Goal: Find specific page/section: Find specific page/section

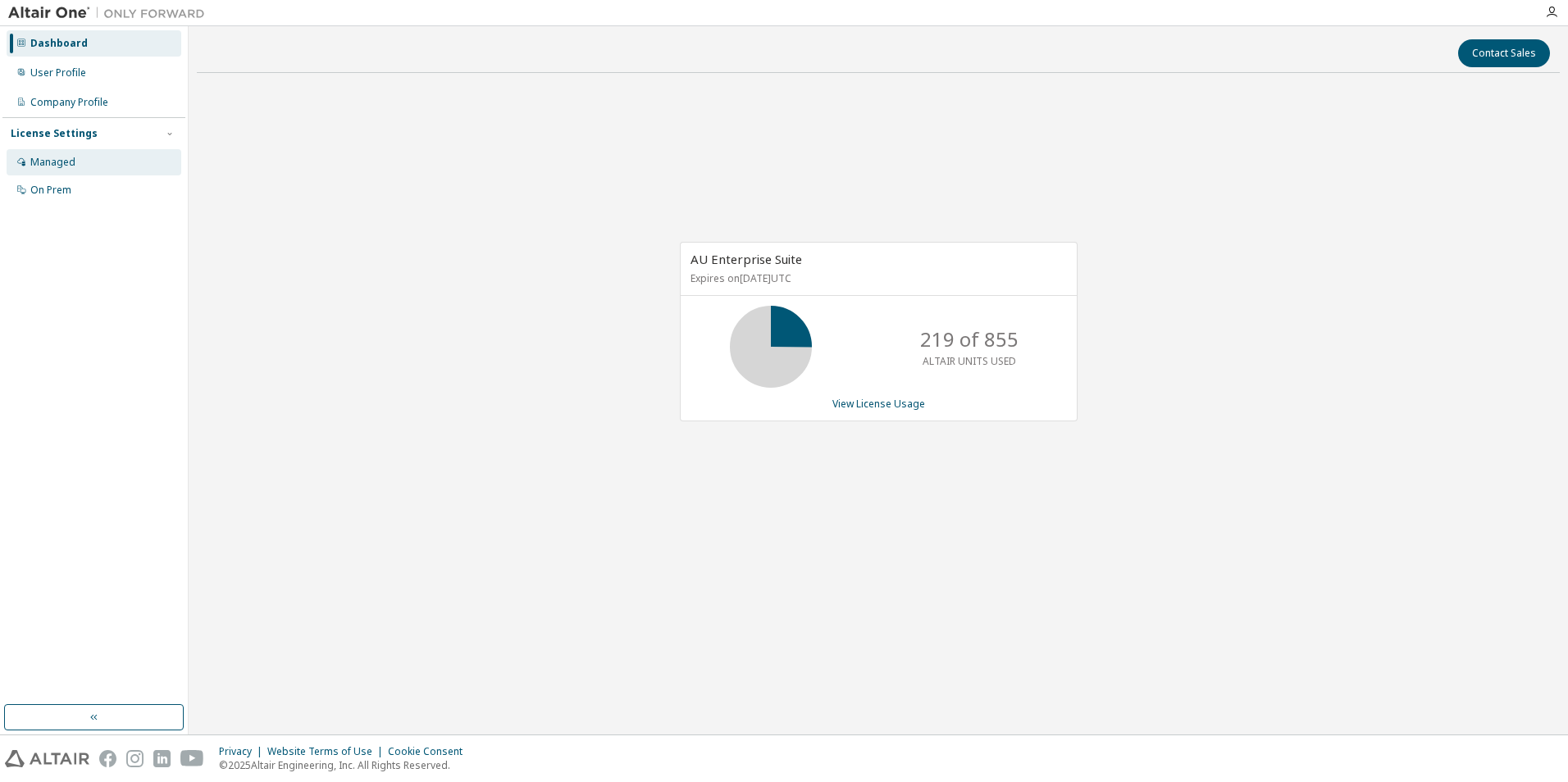
click at [58, 171] on div "Managed" at bounding box center [94, 163] width 175 height 26
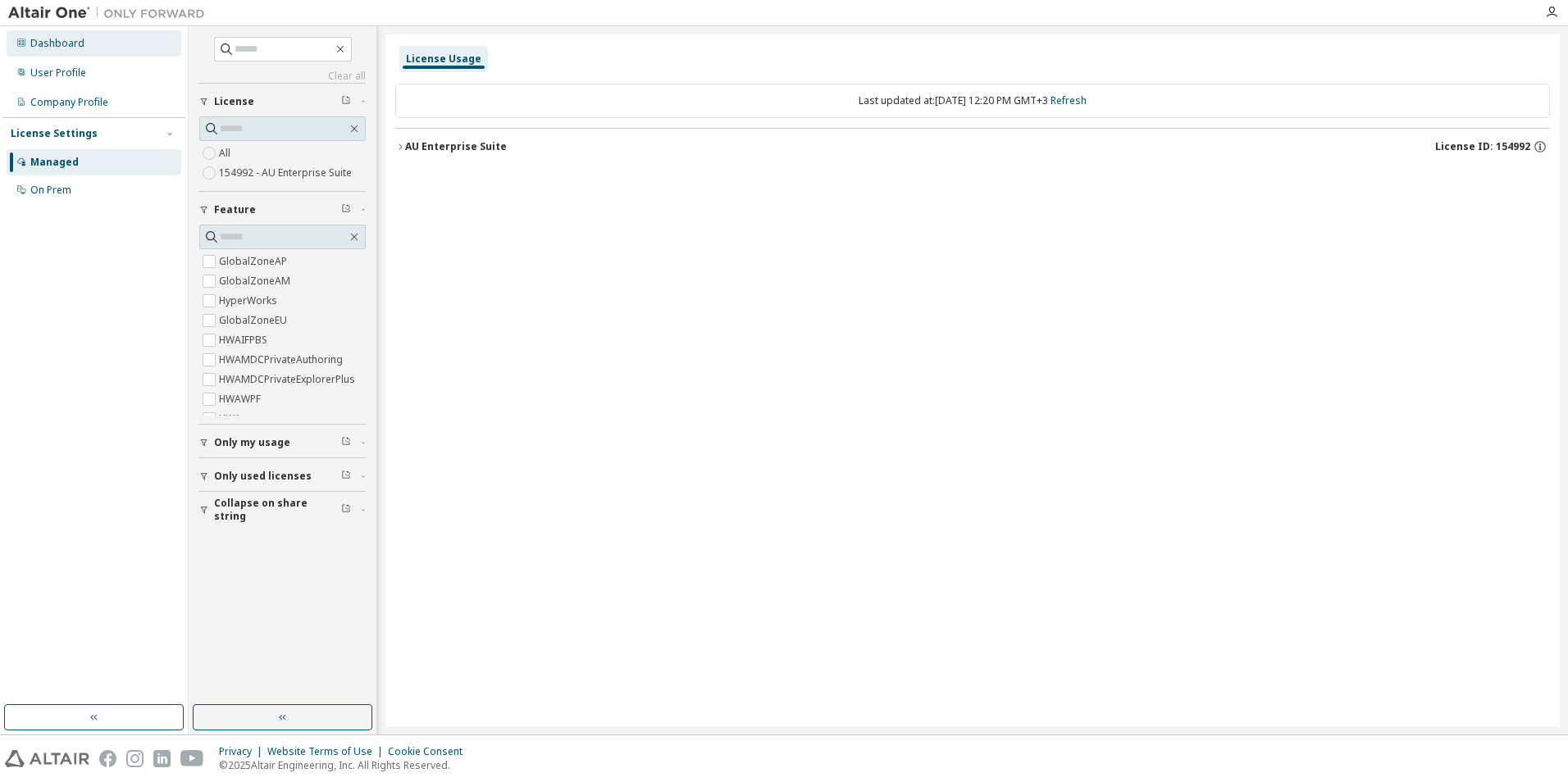
click at [62, 37] on div "Dashboard" at bounding box center [57, 43] width 54 height 13
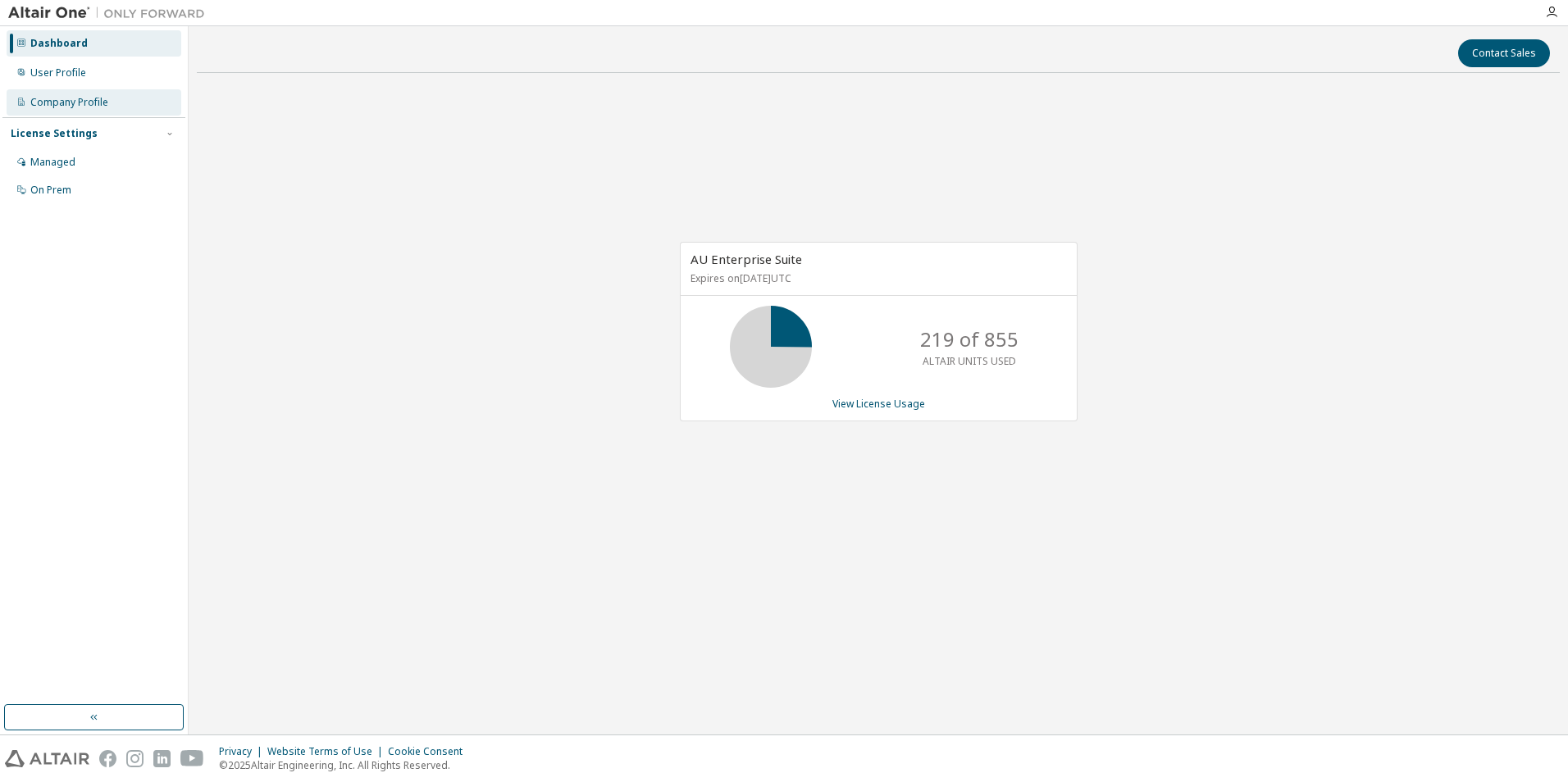
click at [60, 107] on div "Company Profile" at bounding box center [70, 102] width 78 height 13
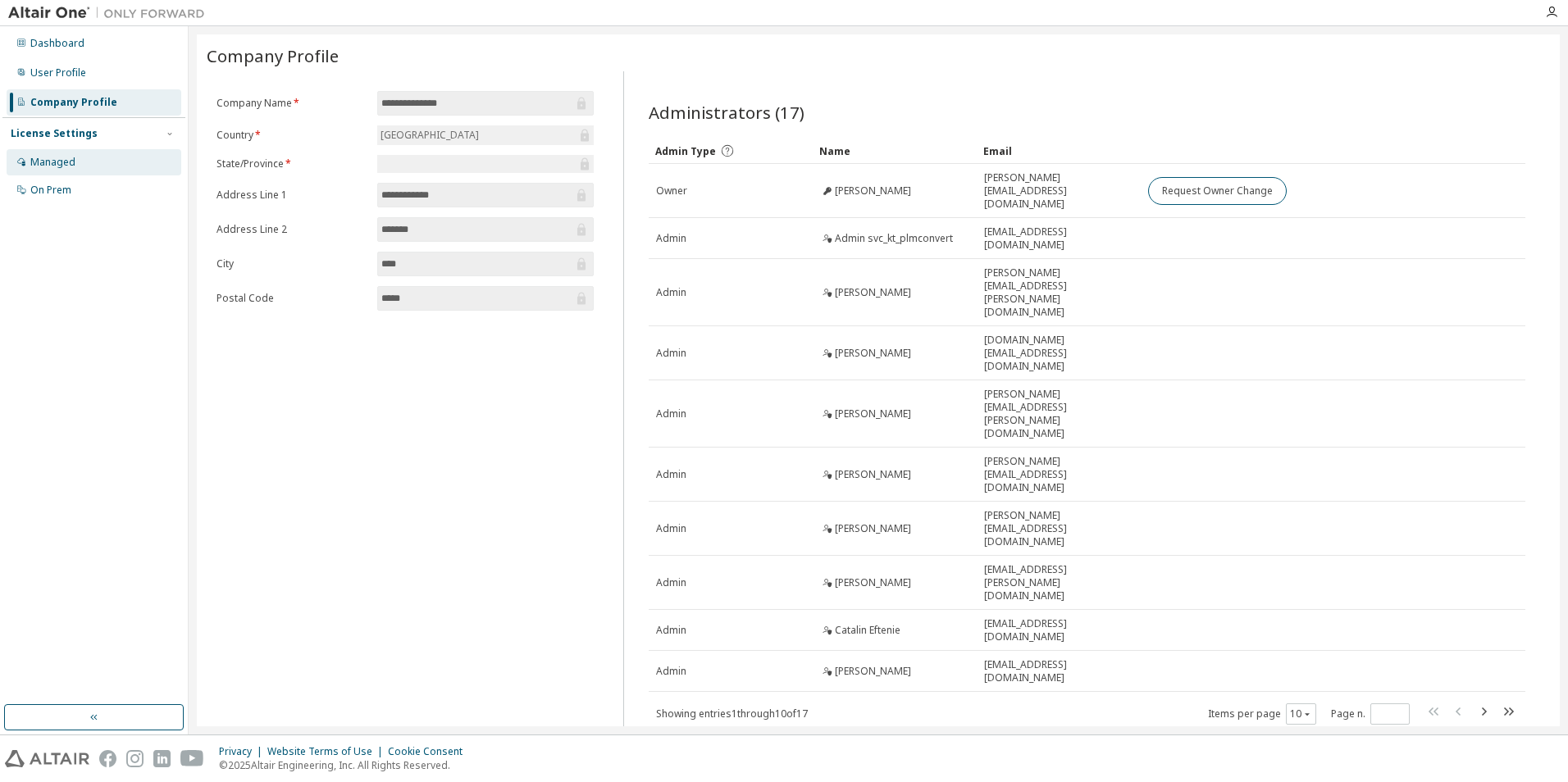
click at [50, 162] on div "Managed" at bounding box center [53, 162] width 45 height 13
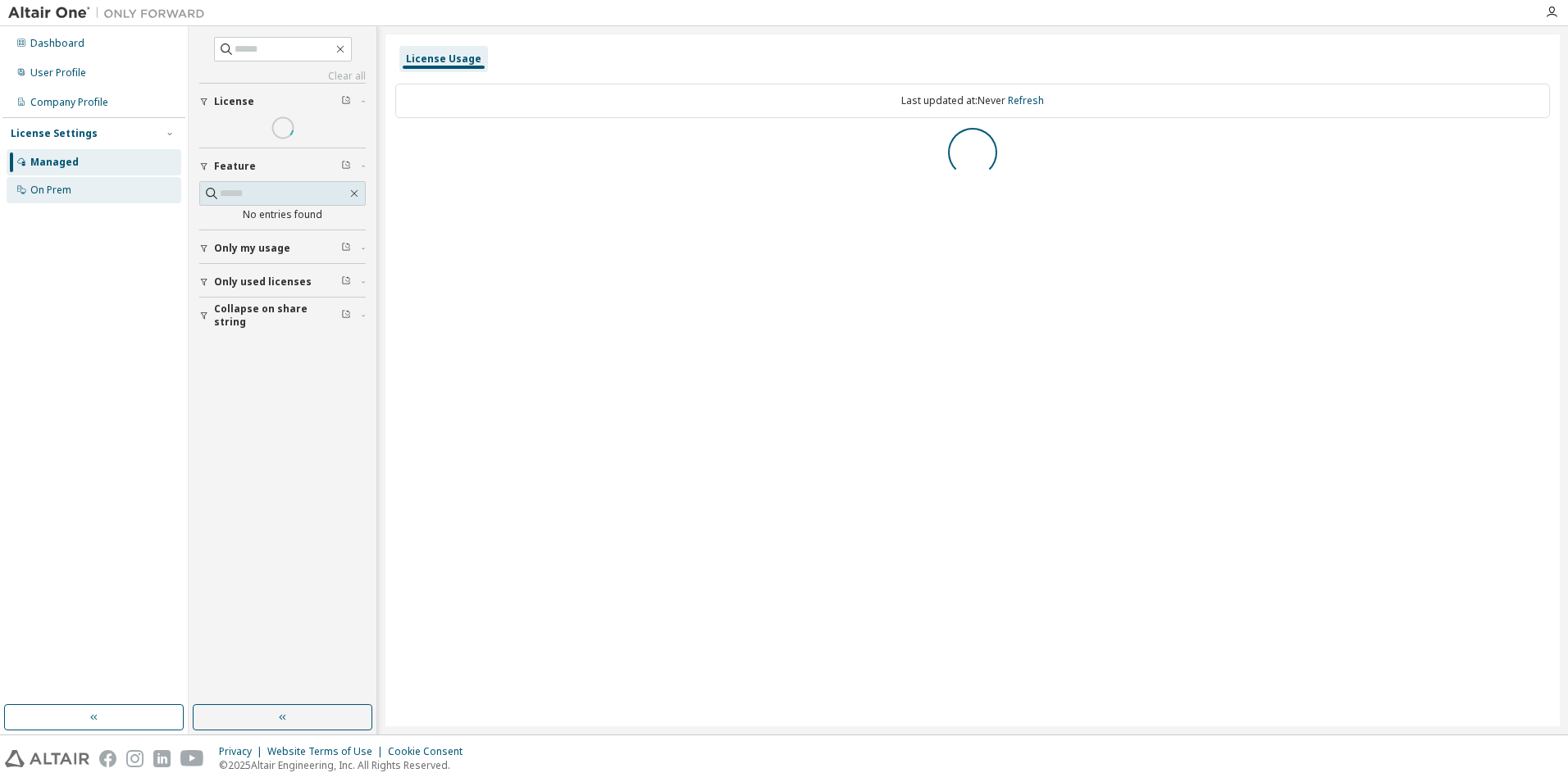
click at [50, 191] on div "On Prem" at bounding box center [50, 190] width 41 height 13
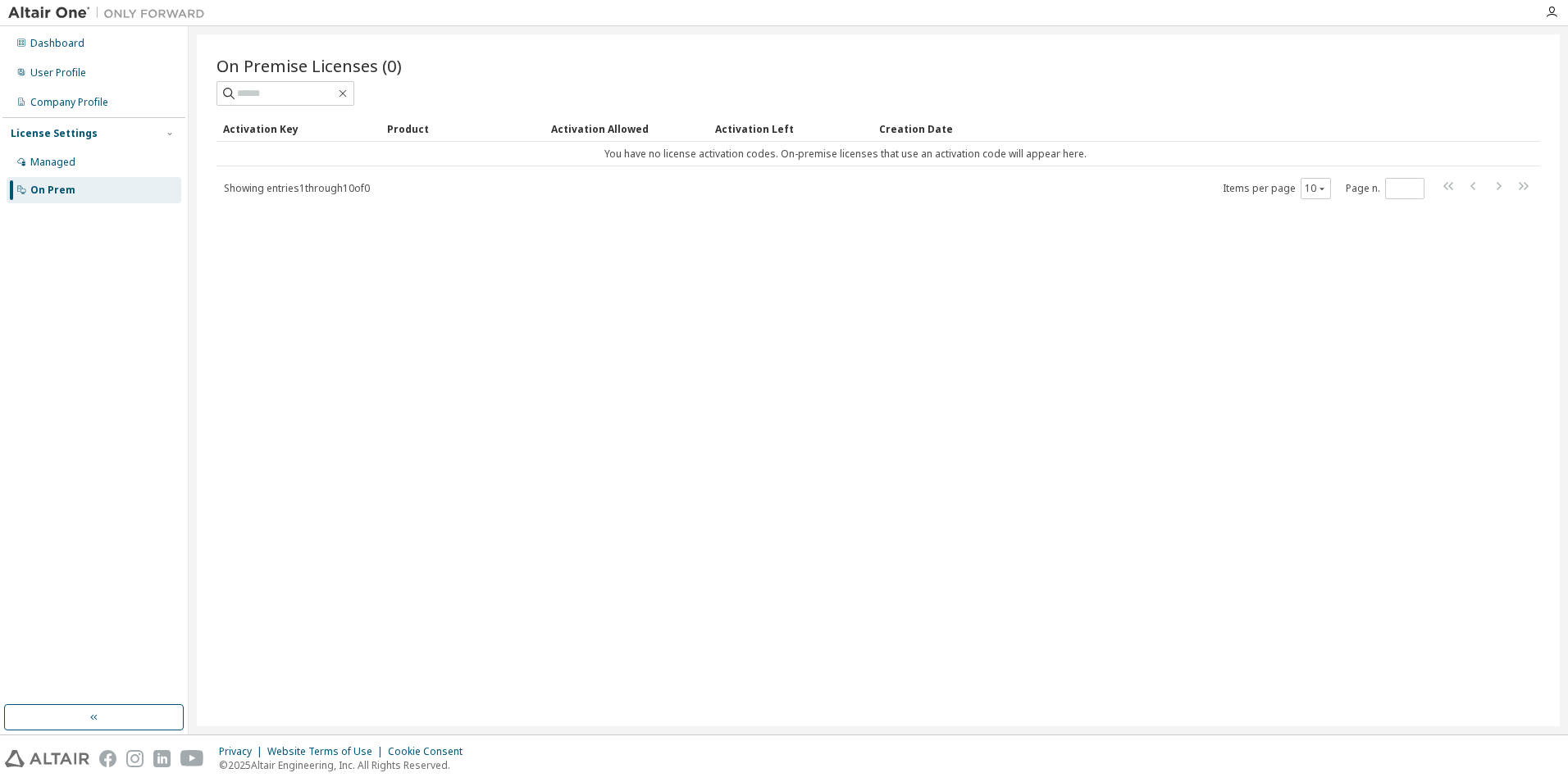
click at [42, 6] on img at bounding box center [111, 13] width 205 height 17
click at [107, 716] on button "button" at bounding box center [94, 717] width 179 height 26
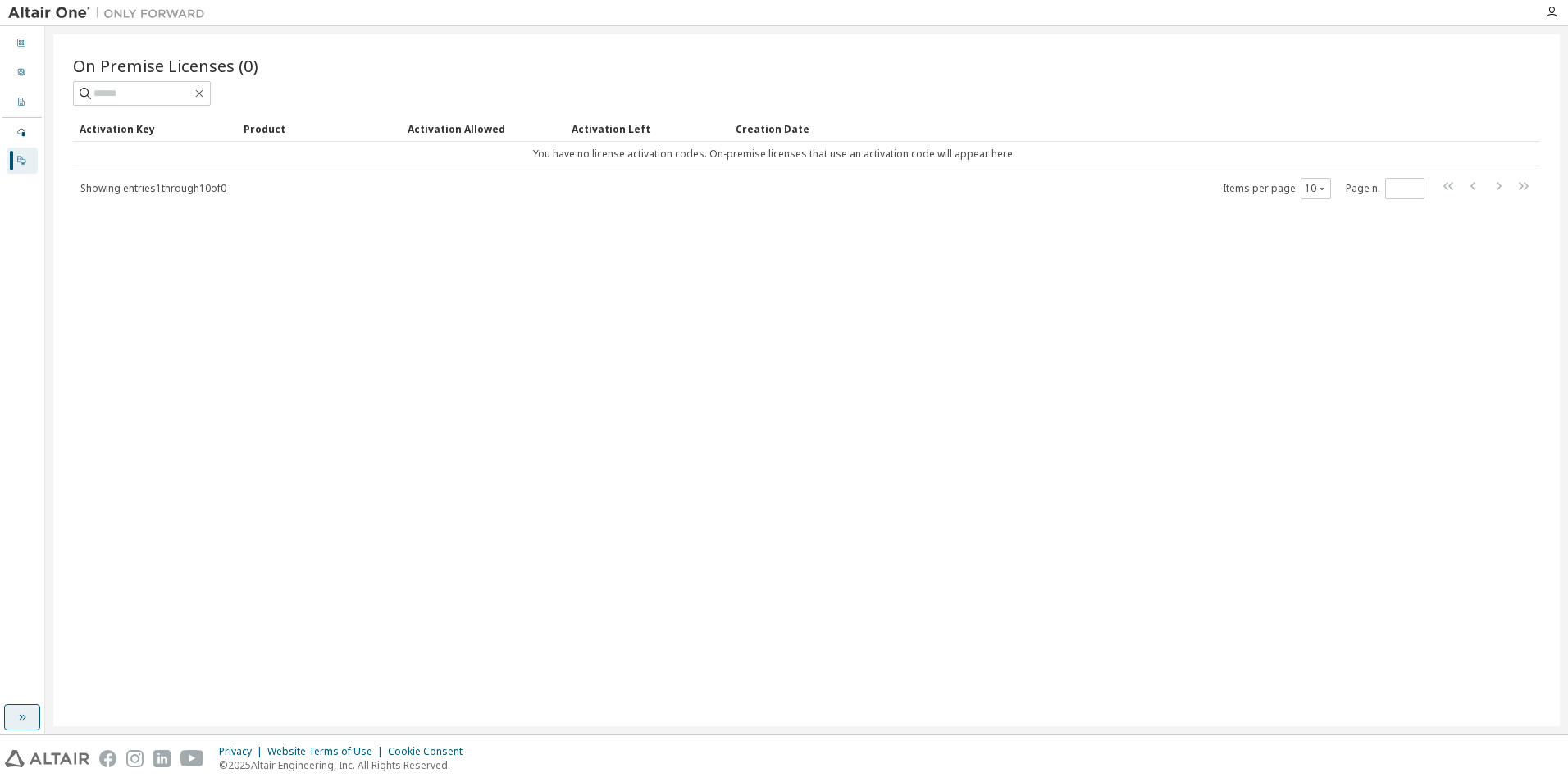
click at [26, 716] on icon "button" at bounding box center [22, 717] width 13 height 13
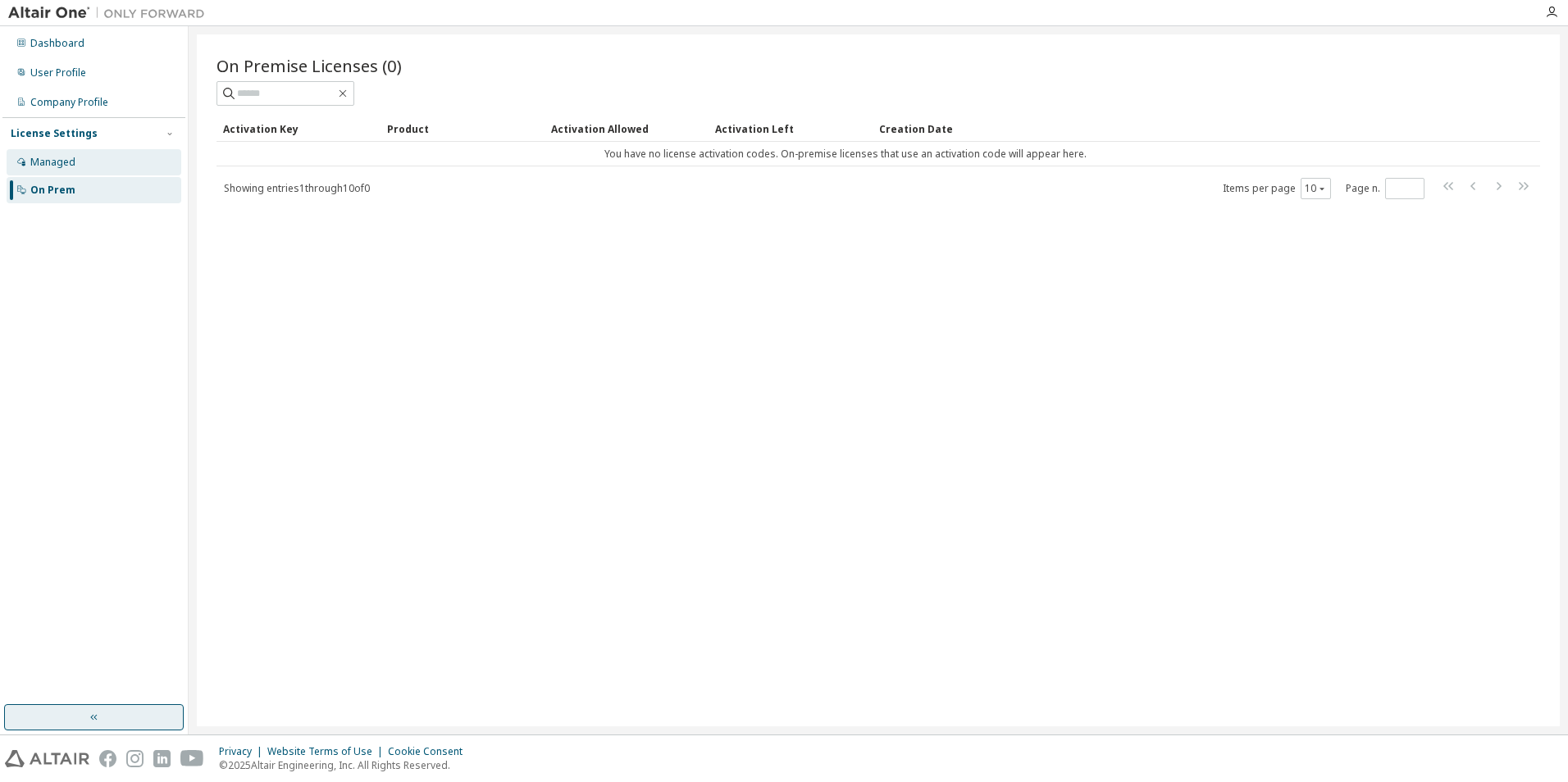
click at [56, 165] on div "Managed" at bounding box center [53, 162] width 45 height 13
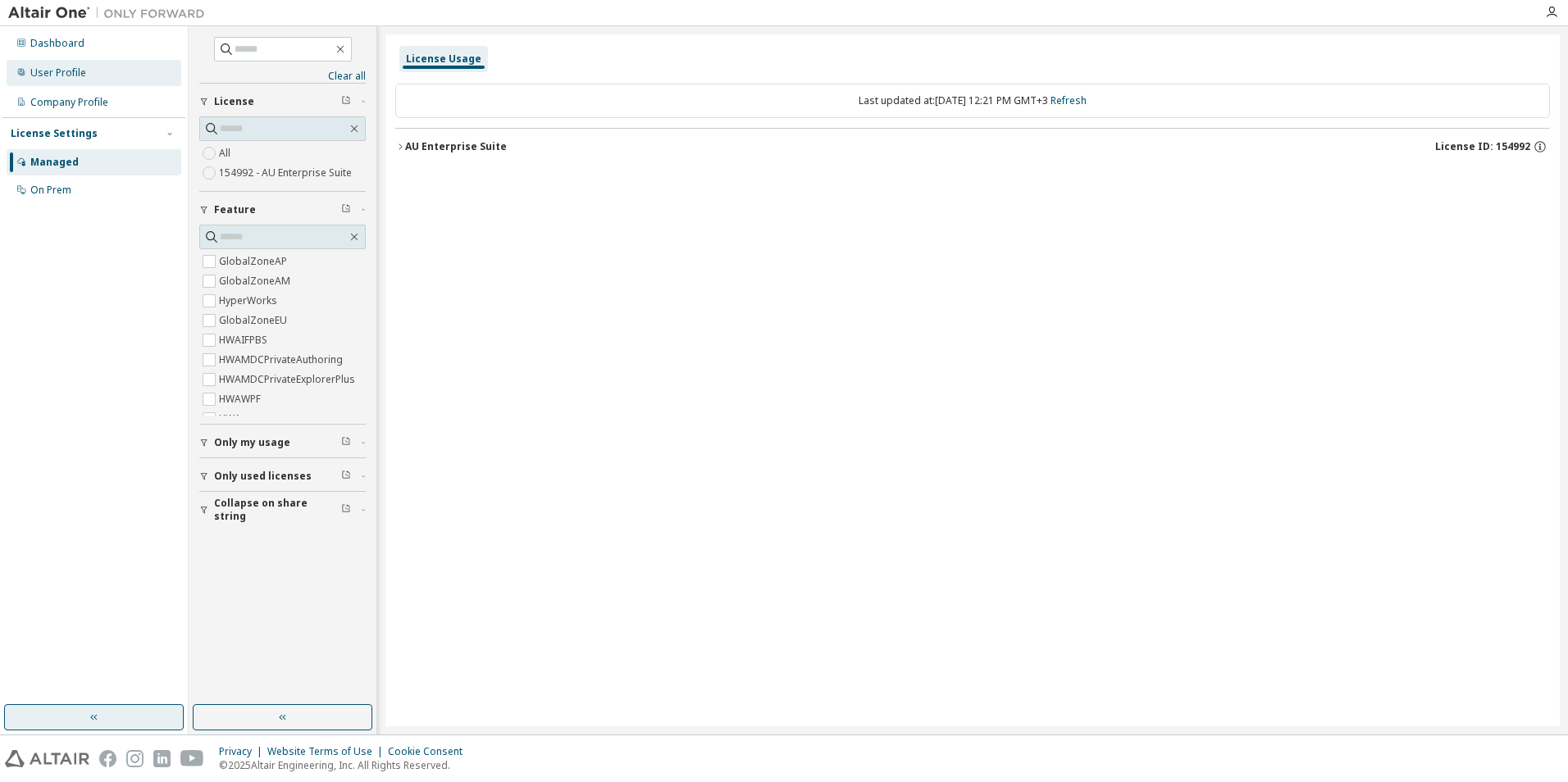
click at [56, 63] on div "User Profile" at bounding box center [94, 73] width 175 height 26
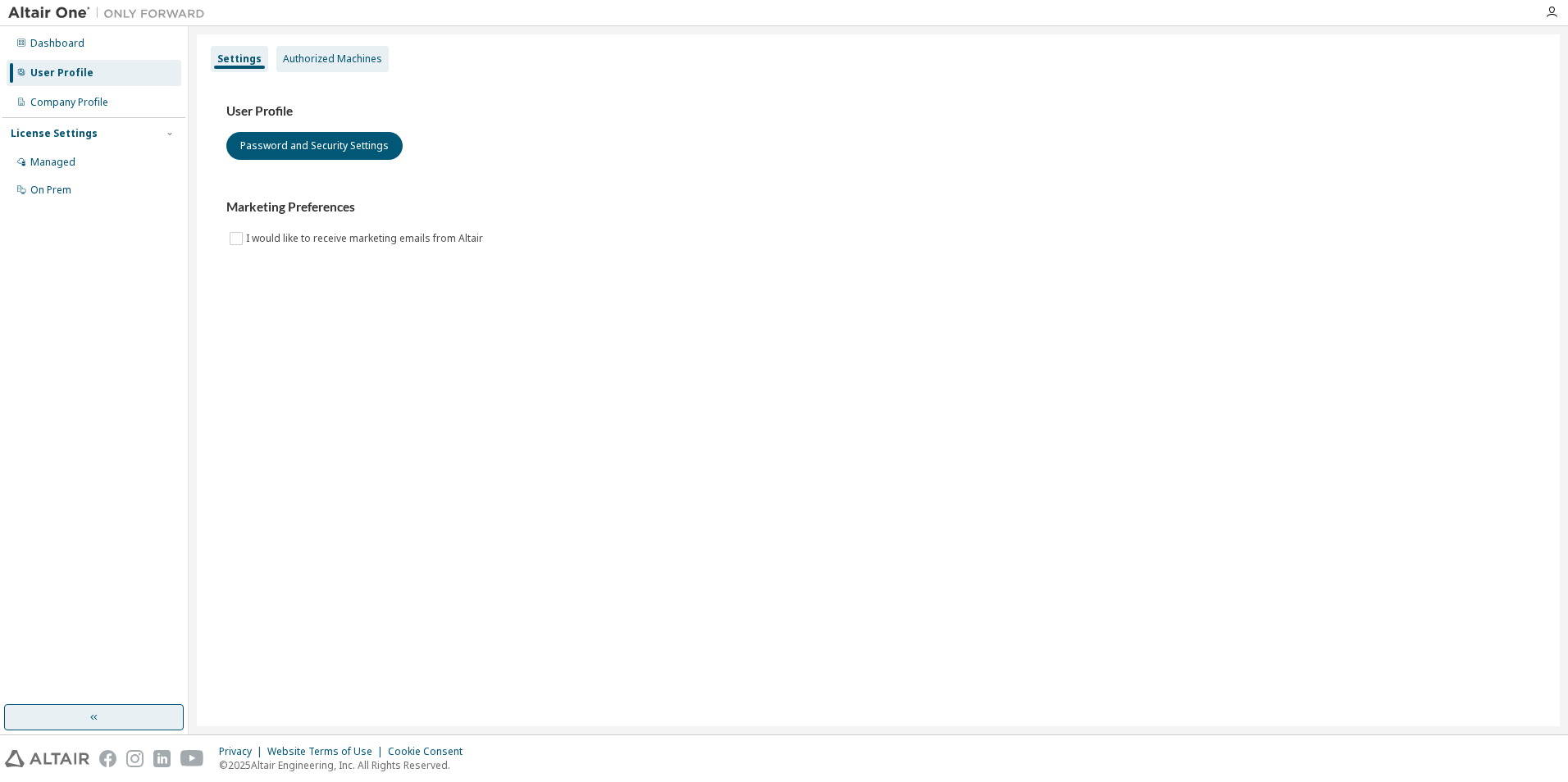
click at [315, 60] on div "Authorized Machines" at bounding box center [332, 58] width 99 height 13
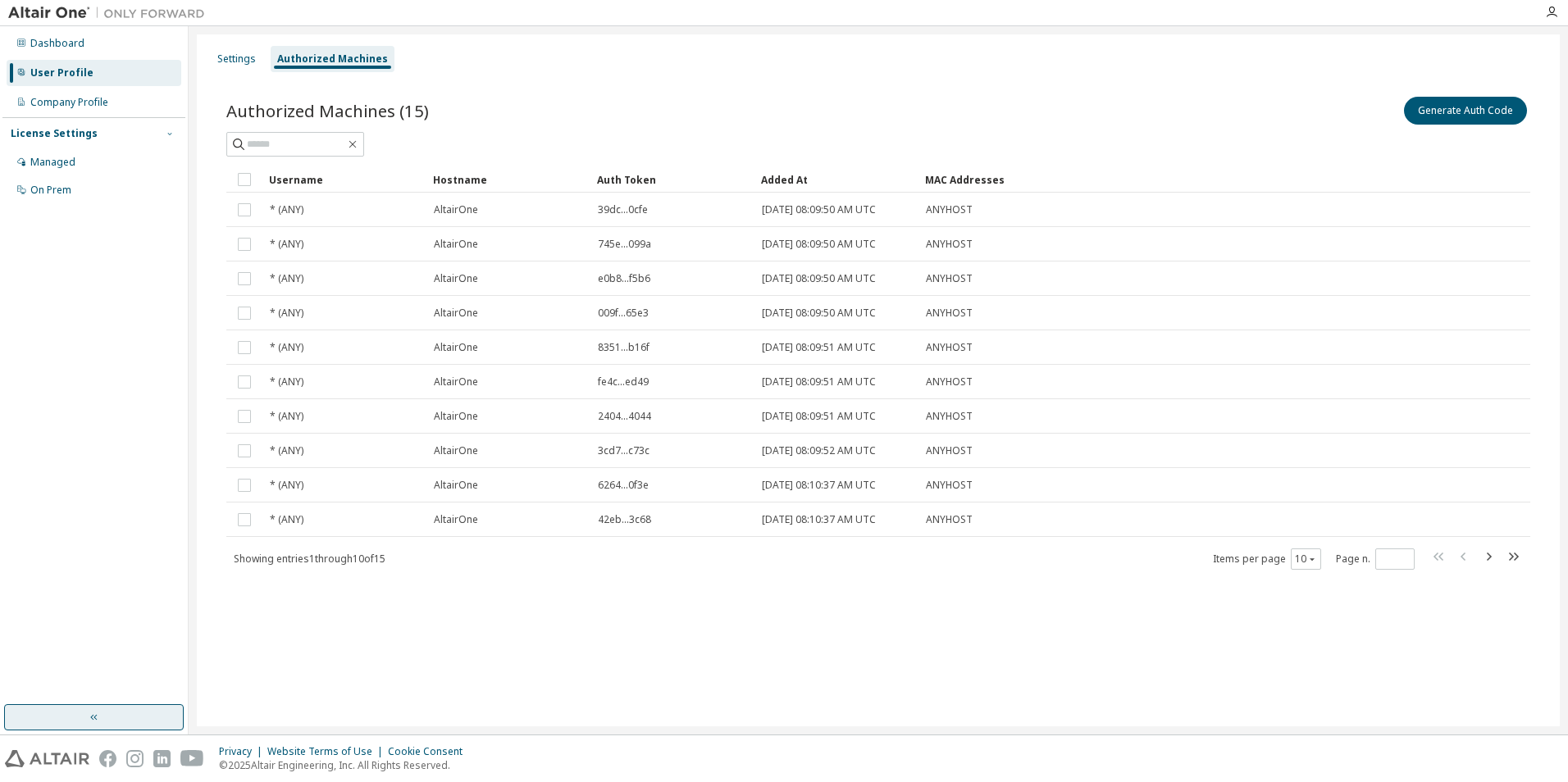
click at [171, 133] on icon "button" at bounding box center [169, 133] width 10 height 10
click at [40, 164] on div "Managed" at bounding box center [53, 162] width 45 height 13
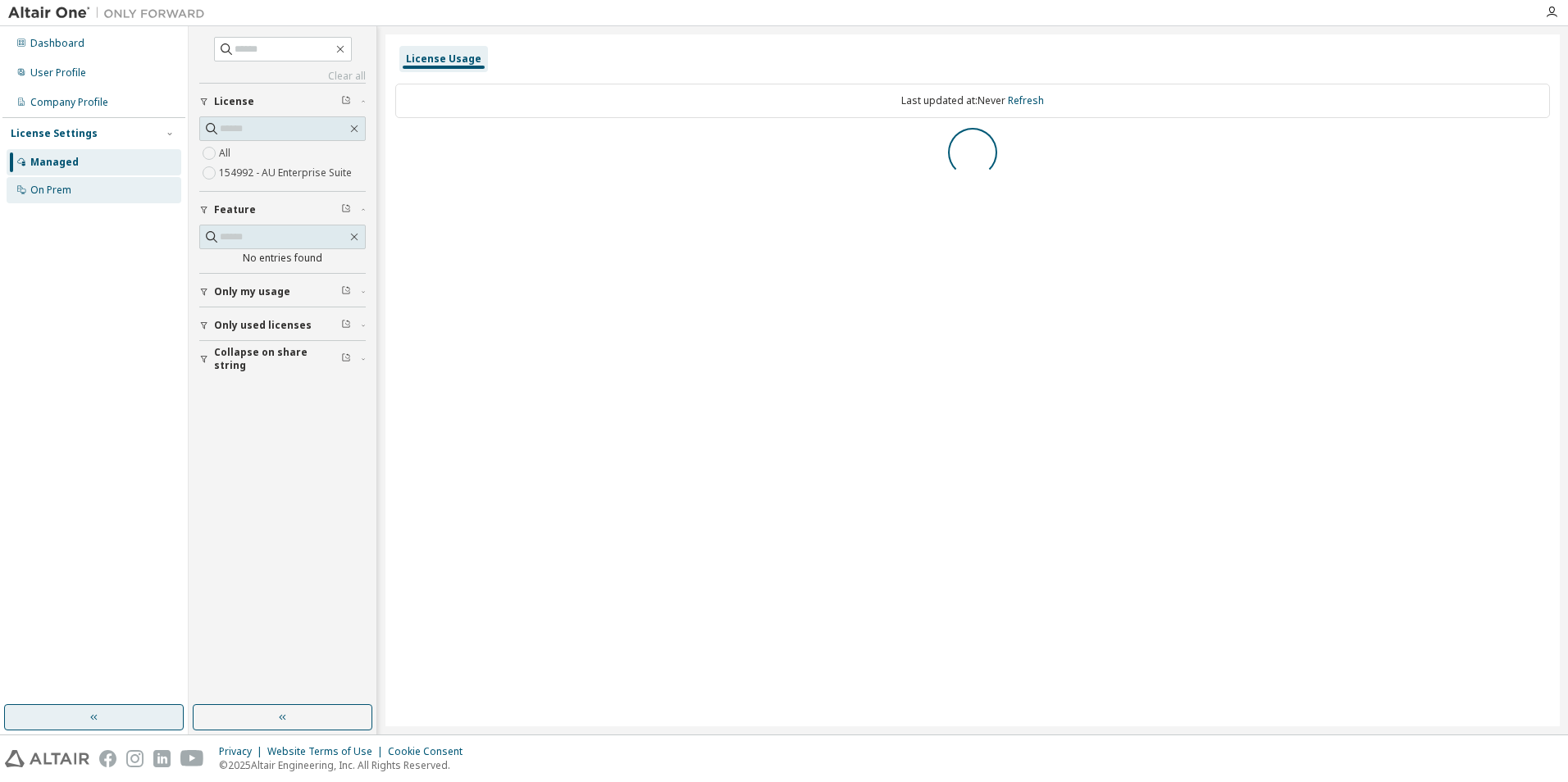
click at [42, 188] on div "On Prem" at bounding box center [50, 190] width 41 height 13
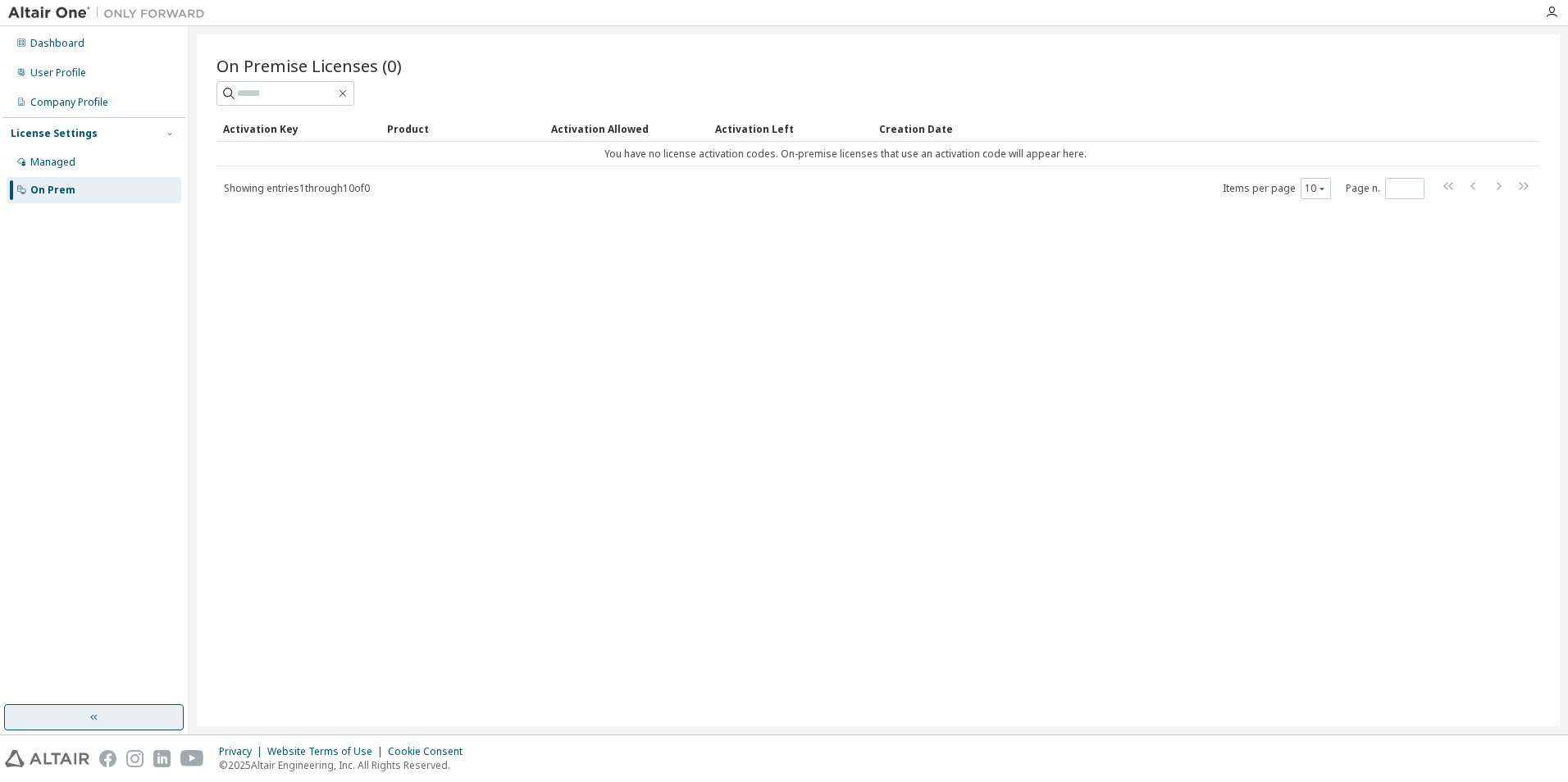
click at [1548, 5] on div at bounding box center [1551, 12] width 33 height 24
click at [1551, 14] on icon "button" at bounding box center [1551, 12] width 13 height 13
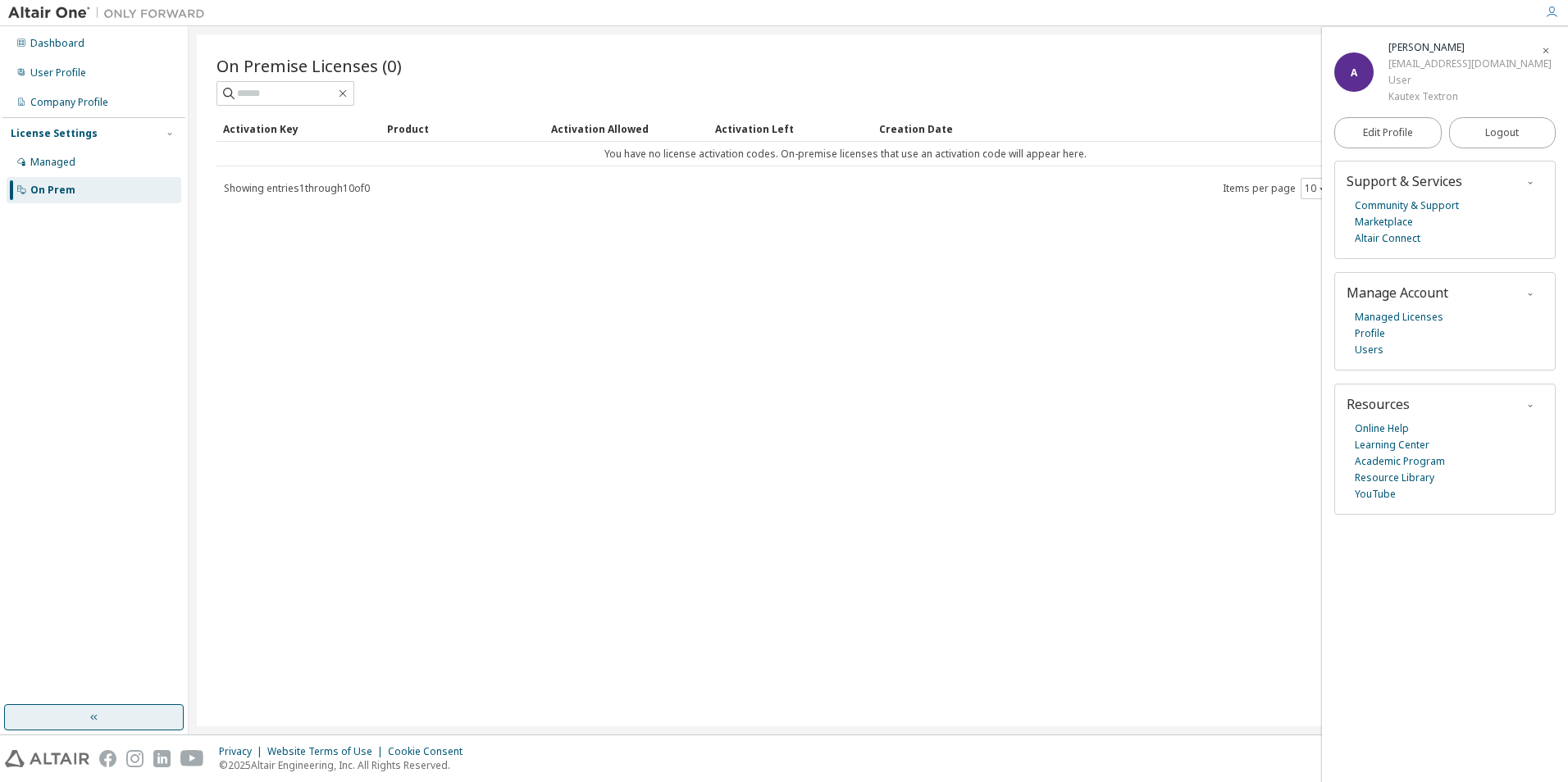
click at [1141, 21] on div at bounding box center [874, 12] width 1322 height 25
click at [933, 612] on div "On Premise Licenses (0) Clear Load Save Save As Field Operator Value Select fil…" at bounding box center [878, 380] width 1363 height 692
click at [1545, 53] on icon "button" at bounding box center [1545, 50] width 10 height 10
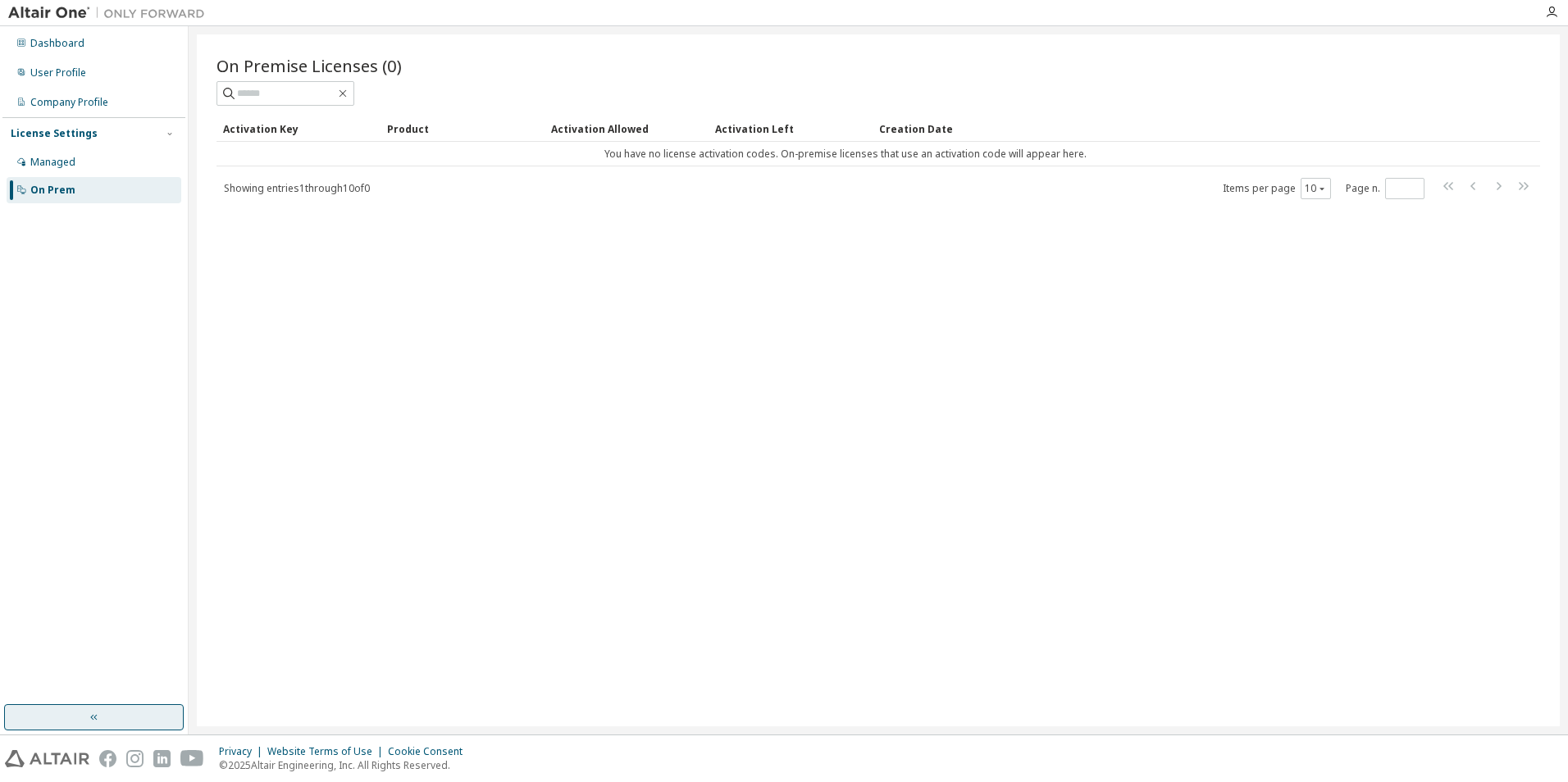
click at [53, 10] on img at bounding box center [111, 13] width 205 height 17
click at [64, 100] on div "Company Profile" at bounding box center [70, 102] width 78 height 13
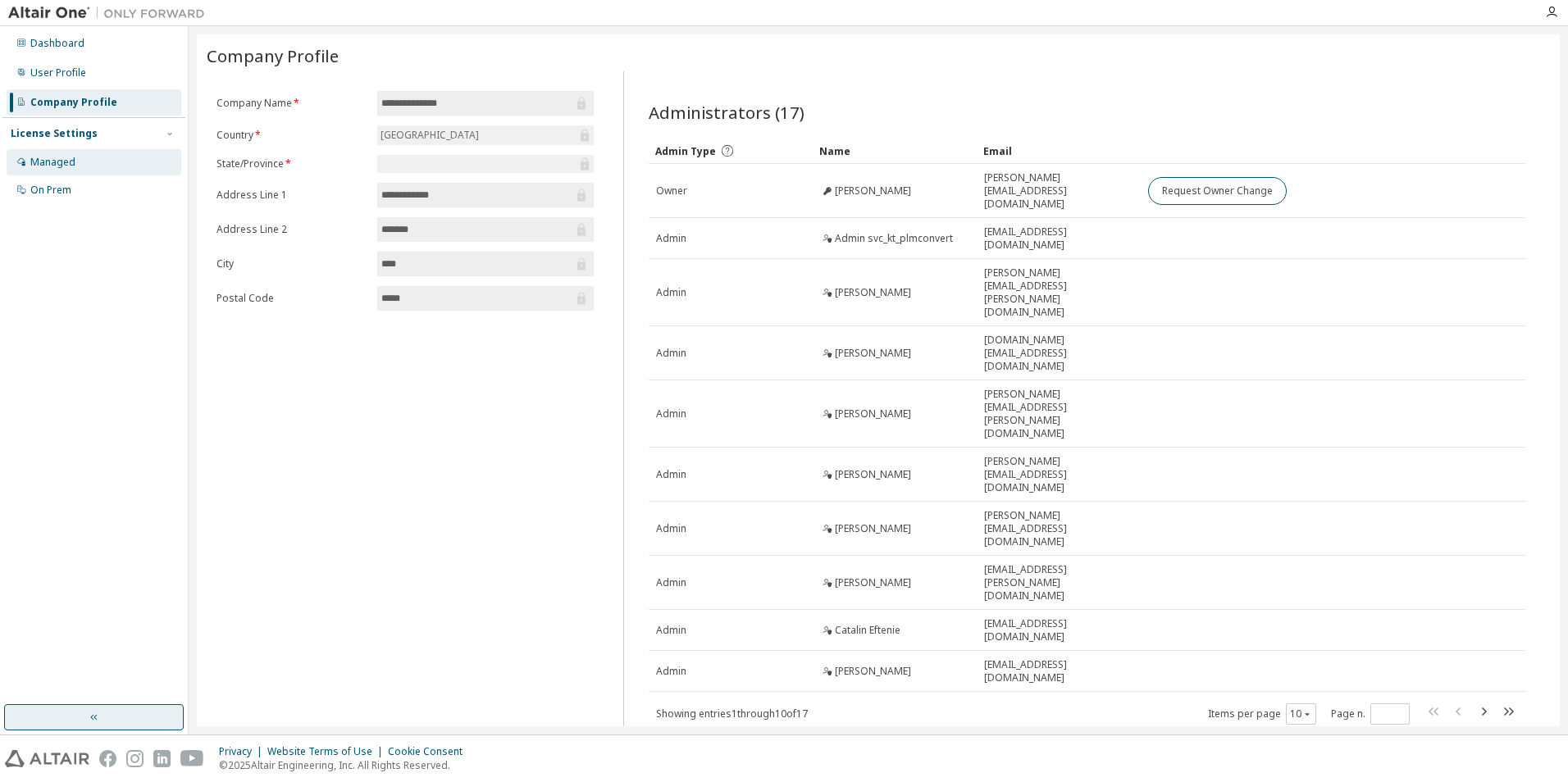
click at [59, 163] on div "Managed" at bounding box center [53, 162] width 45 height 13
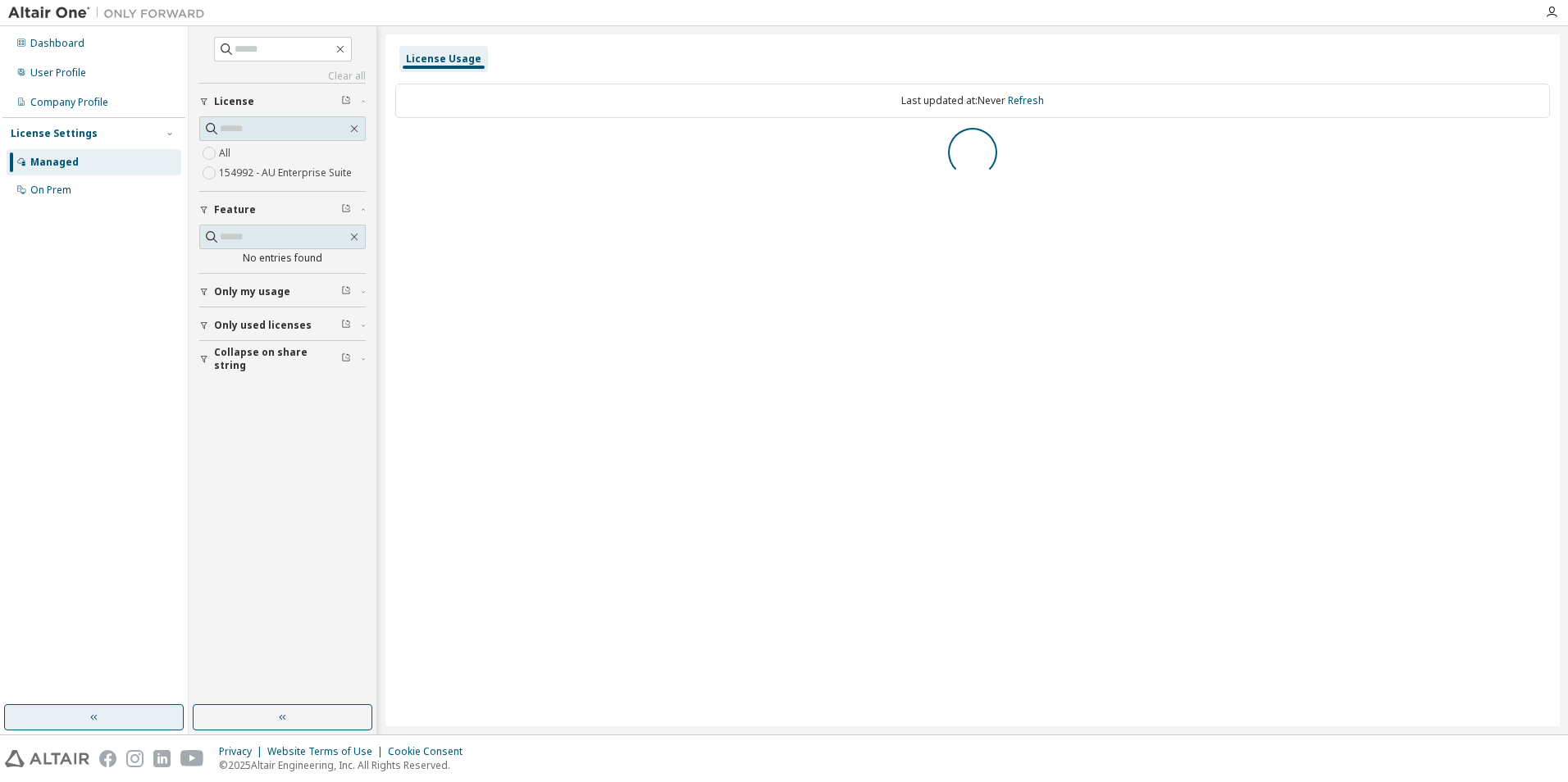
click at [263, 290] on span "Only my usage" at bounding box center [252, 291] width 77 height 13
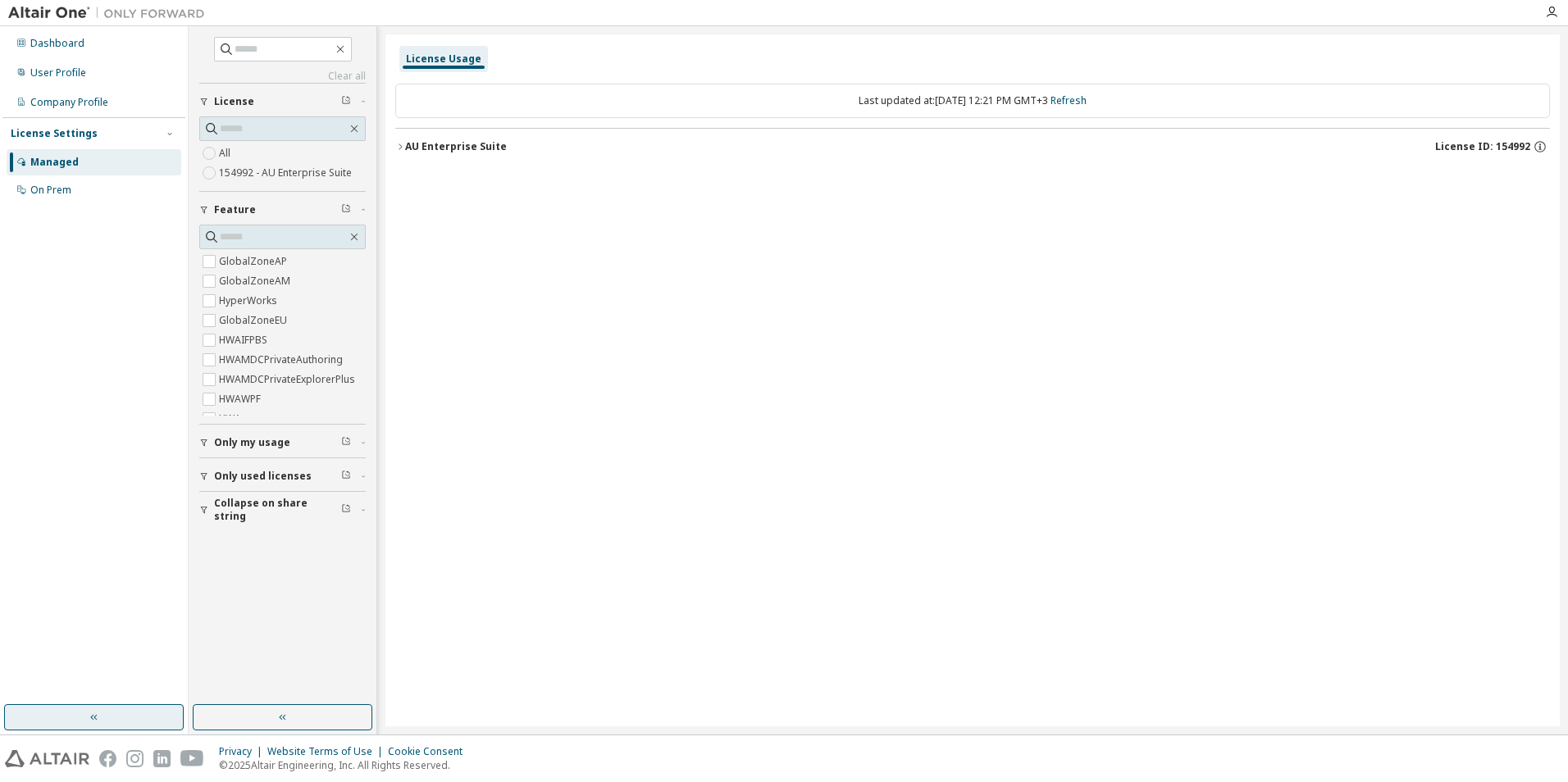
click at [201, 210] on icon "button" at bounding box center [204, 210] width 10 height 10
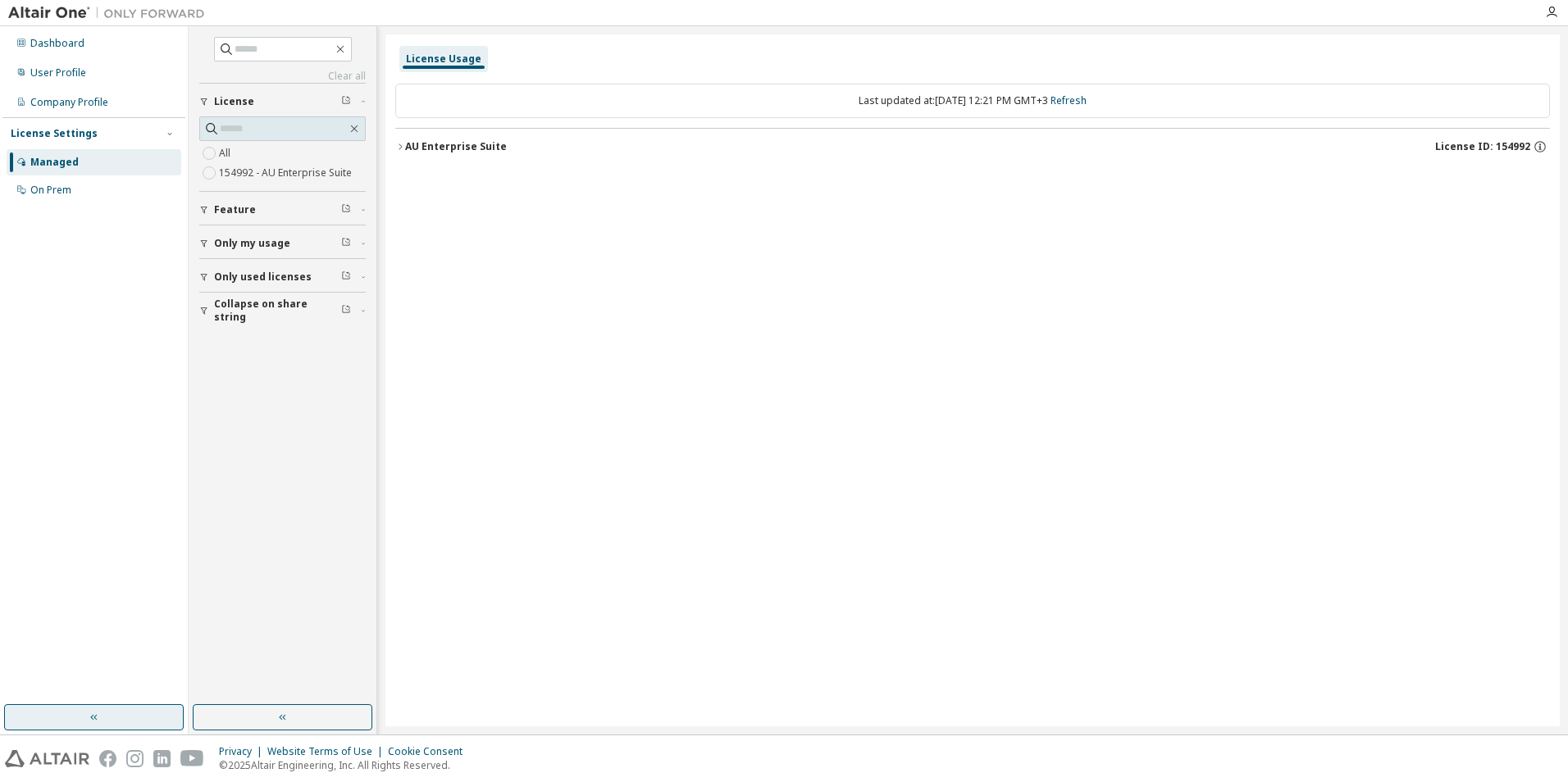
click at [285, 314] on span "Collapse on share string" at bounding box center [278, 311] width 127 height 26
click at [62, 190] on div "On Prem" at bounding box center [50, 190] width 41 height 13
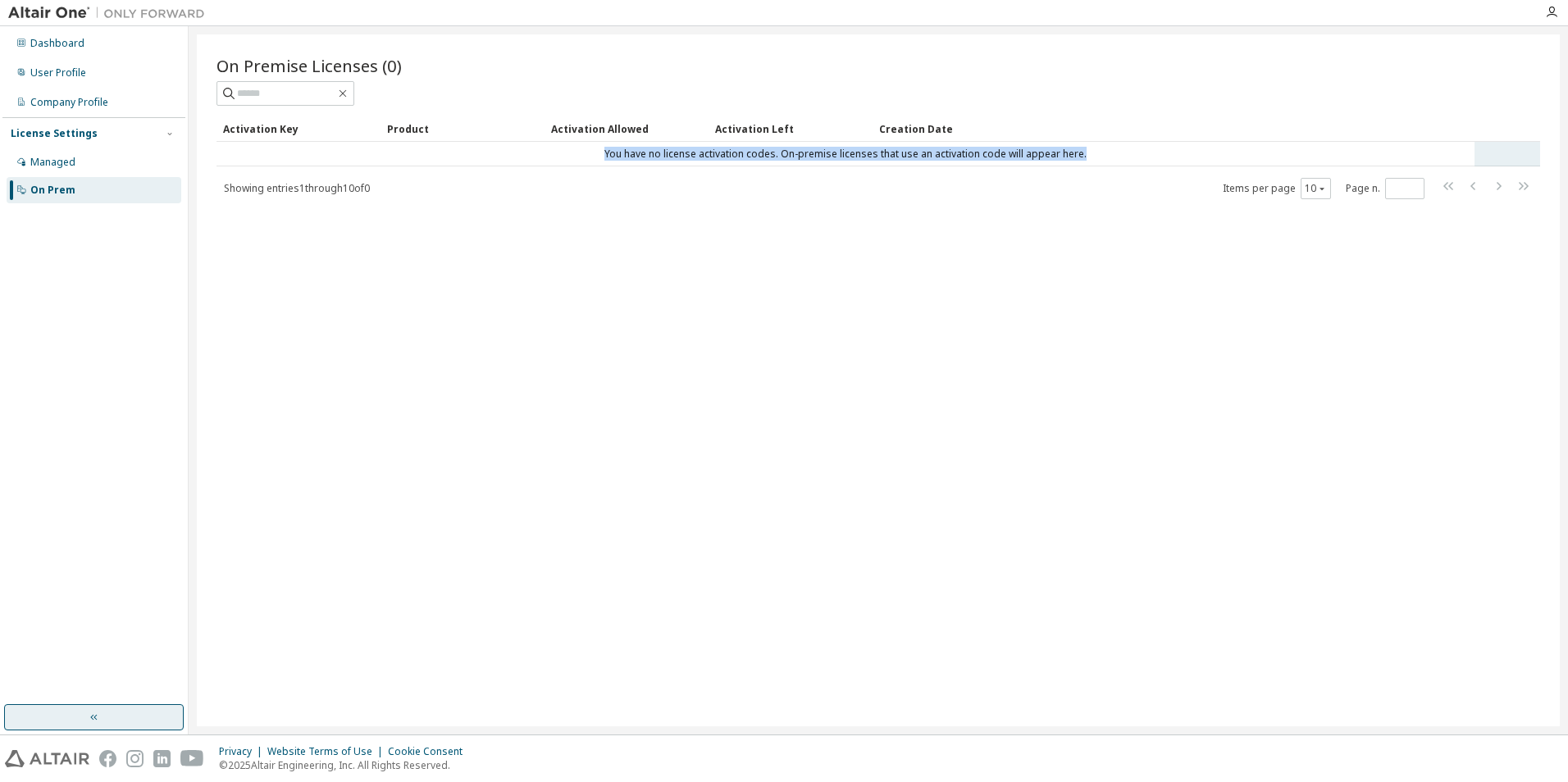
drag, startPoint x: 605, startPoint y: 150, endPoint x: 1110, endPoint y: 158, distance: 505.1
click at [1110, 158] on td "You have no license activation codes. On-premise licenses that use an activatio…" at bounding box center [846, 154] width 1258 height 24
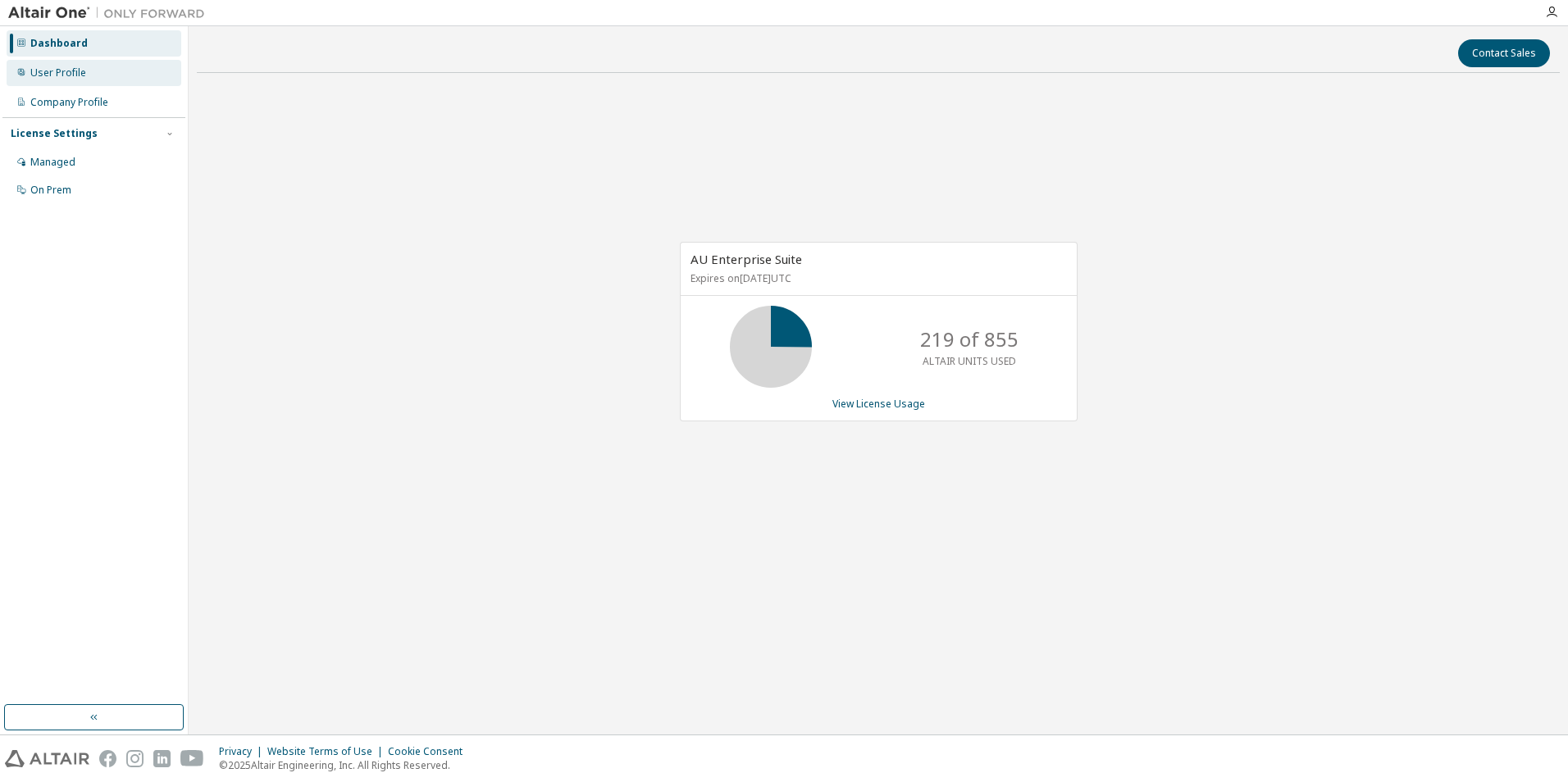
click at [69, 70] on div "User Profile" at bounding box center [58, 72] width 56 height 13
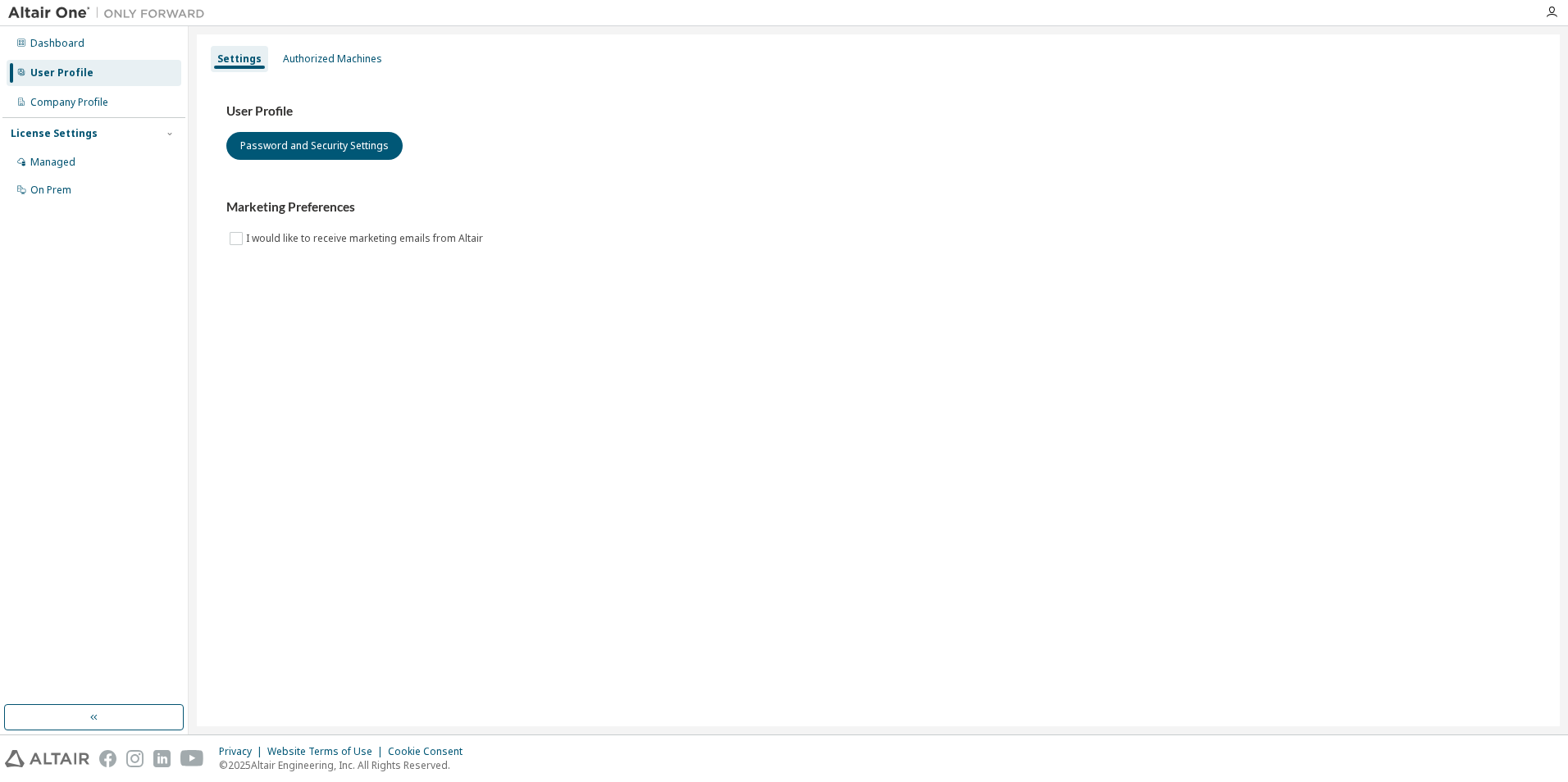
click at [319, 44] on div "Settings Authorized Machines" at bounding box center [878, 59] width 1344 height 30
click at [317, 58] on div "Authorized Machines" at bounding box center [332, 58] width 99 height 13
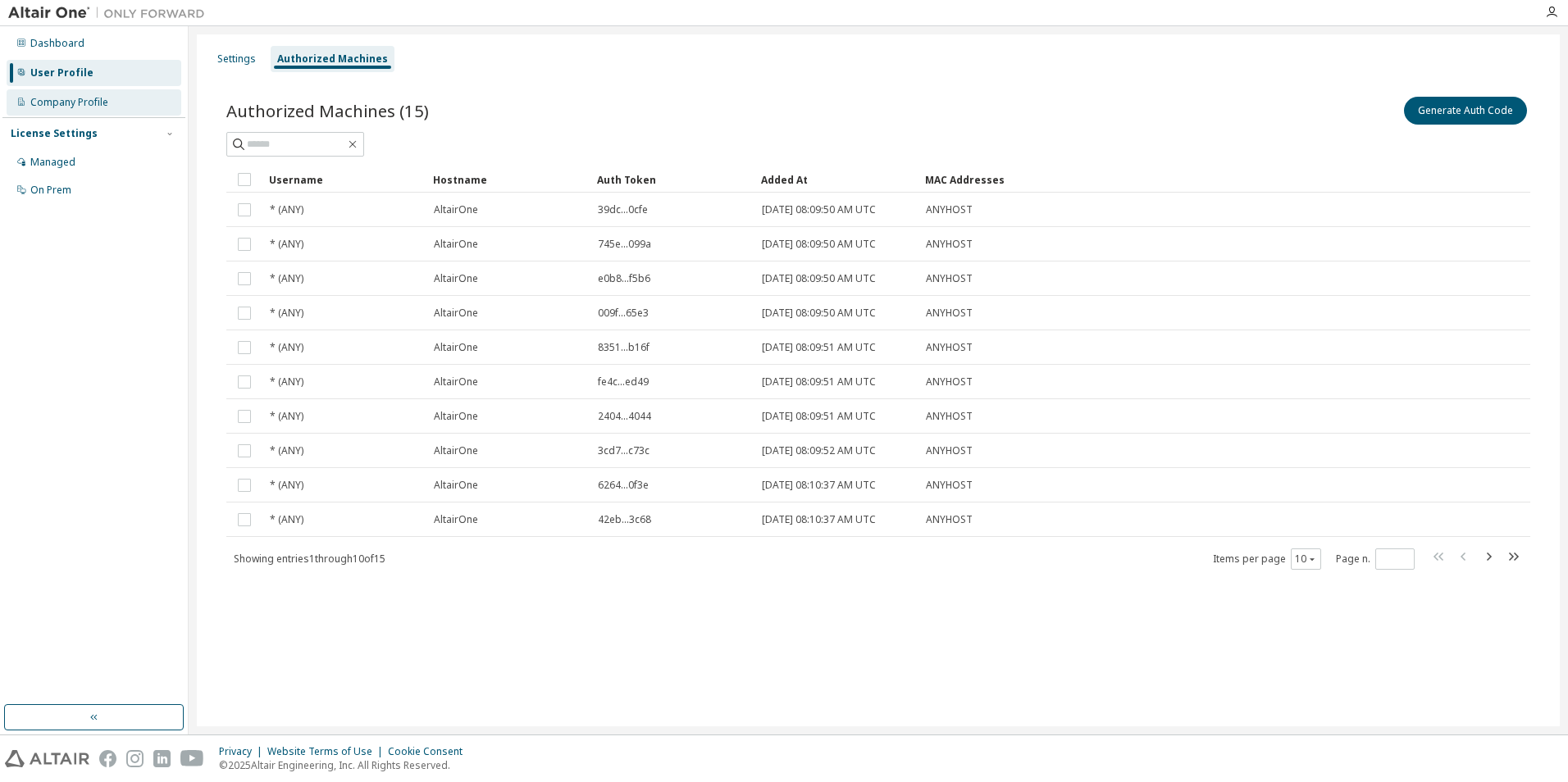
click at [70, 107] on div "Company Profile" at bounding box center [70, 102] width 78 height 13
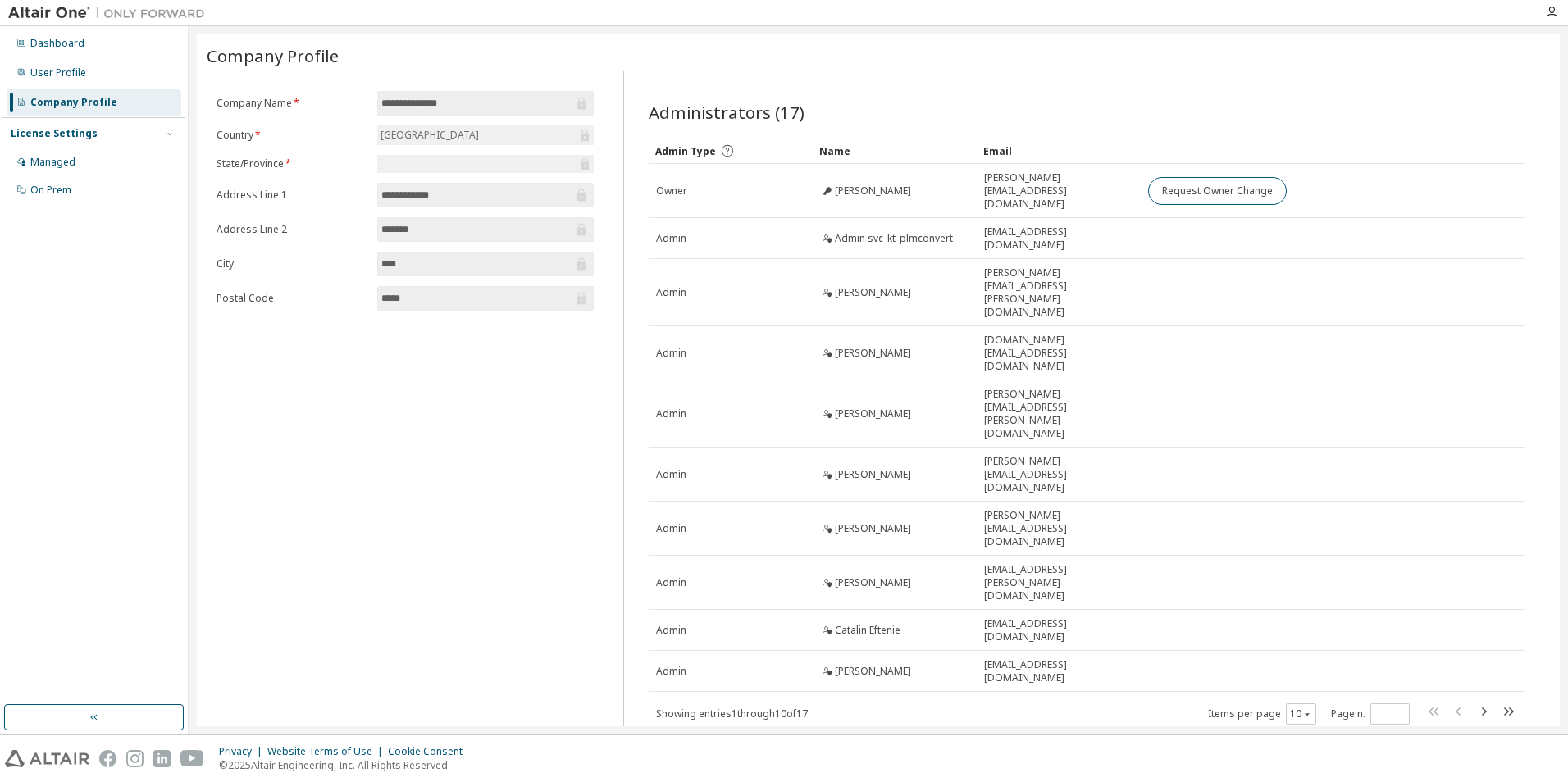
click at [64, 135] on div "License Settings" at bounding box center [54, 133] width 87 height 13
drag, startPoint x: 64, startPoint y: 135, endPoint x: 58, endPoint y: 170, distance: 35.5
click at [58, 170] on div "Managed" at bounding box center [94, 163] width 175 height 26
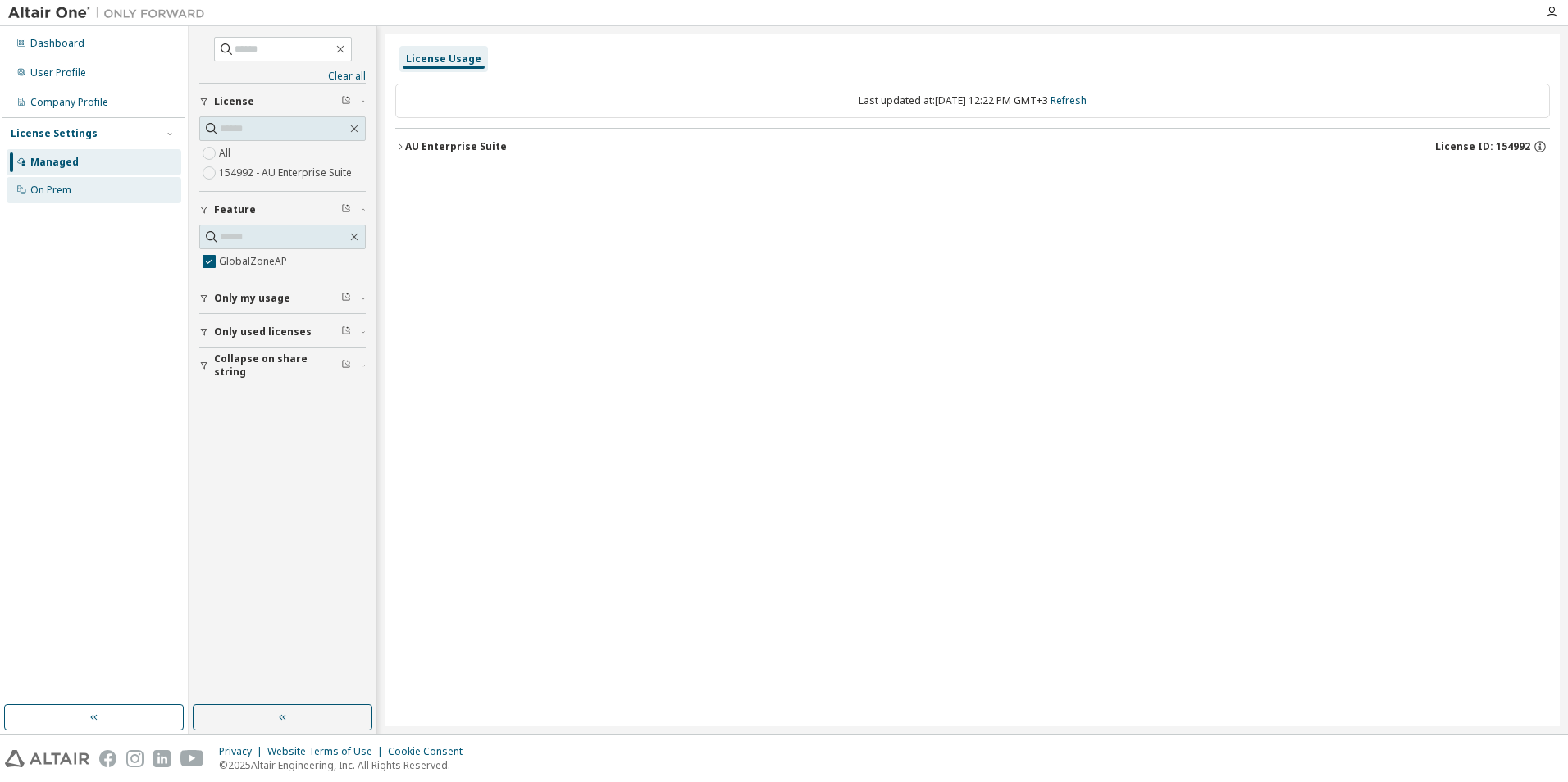
click at [50, 197] on div "On Prem" at bounding box center [94, 190] width 175 height 26
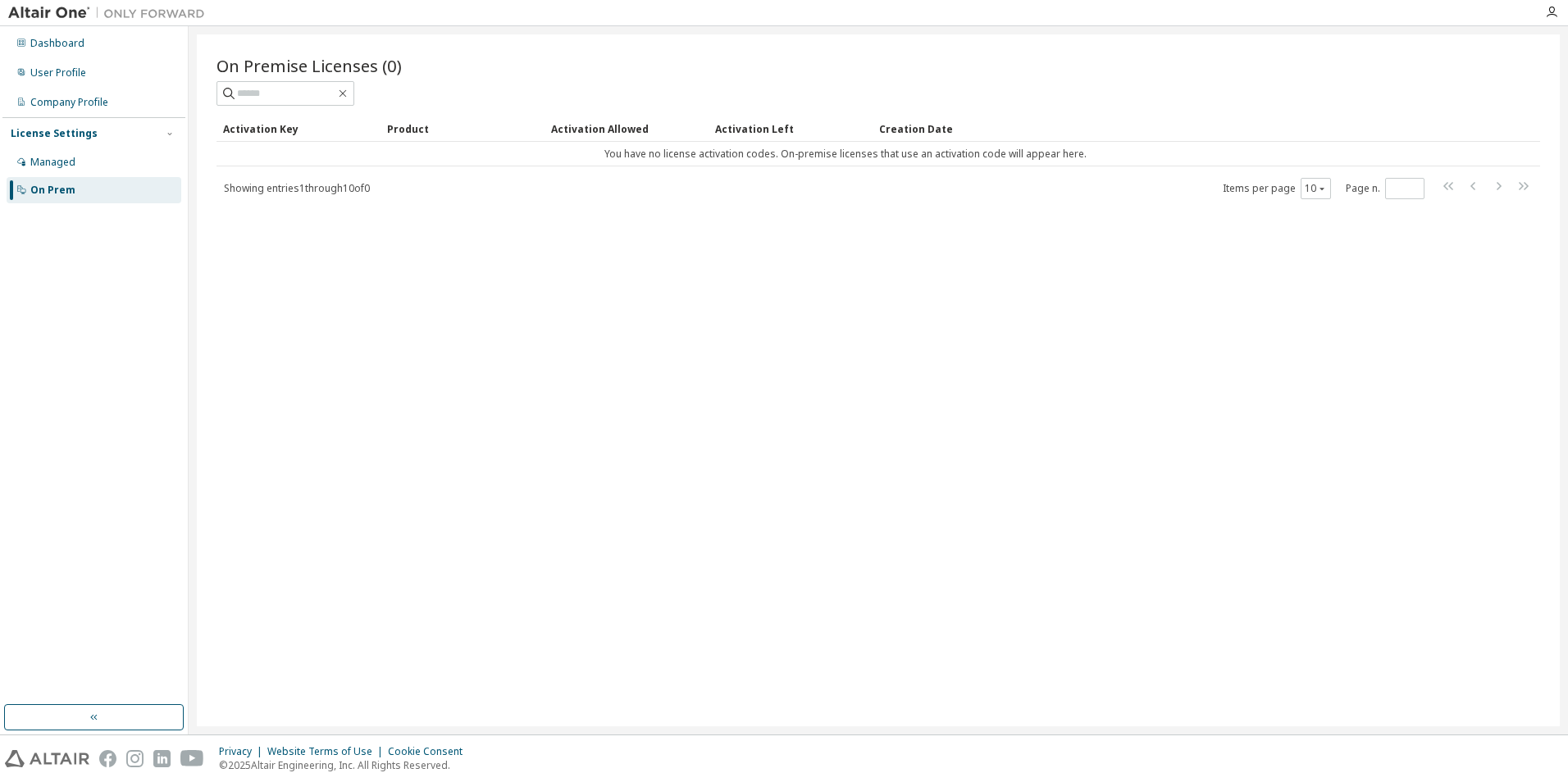
click at [29, 7] on img at bounding box center [111, 13] width 205 height 17
